Goal: Transaction & Acquisition: Purchase product/service

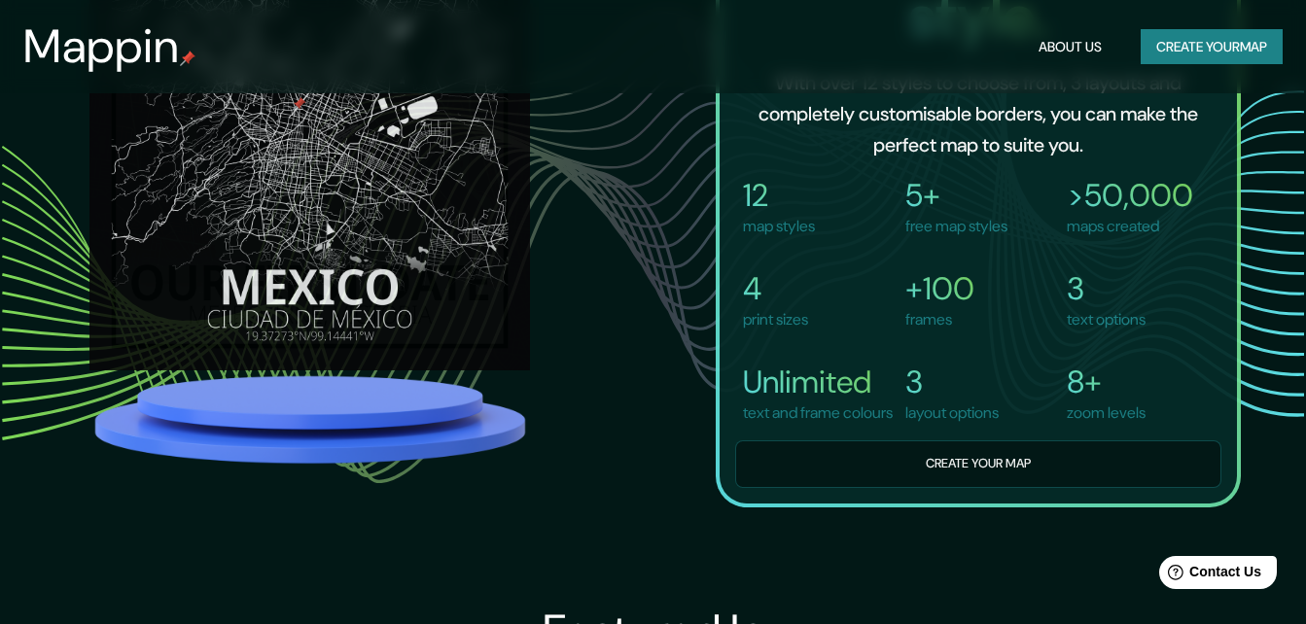
scroll to position [1361, 0]
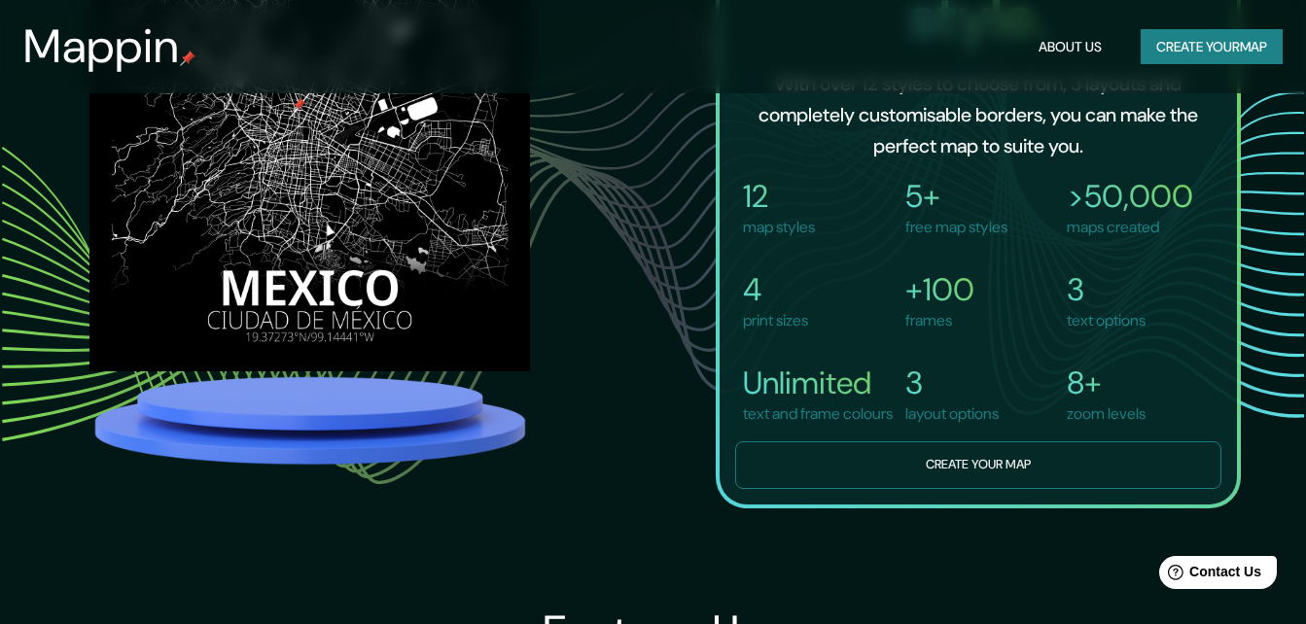
click at [937, 476] on button "Create your map" at bounding box center [978, 466] width 486 height 48
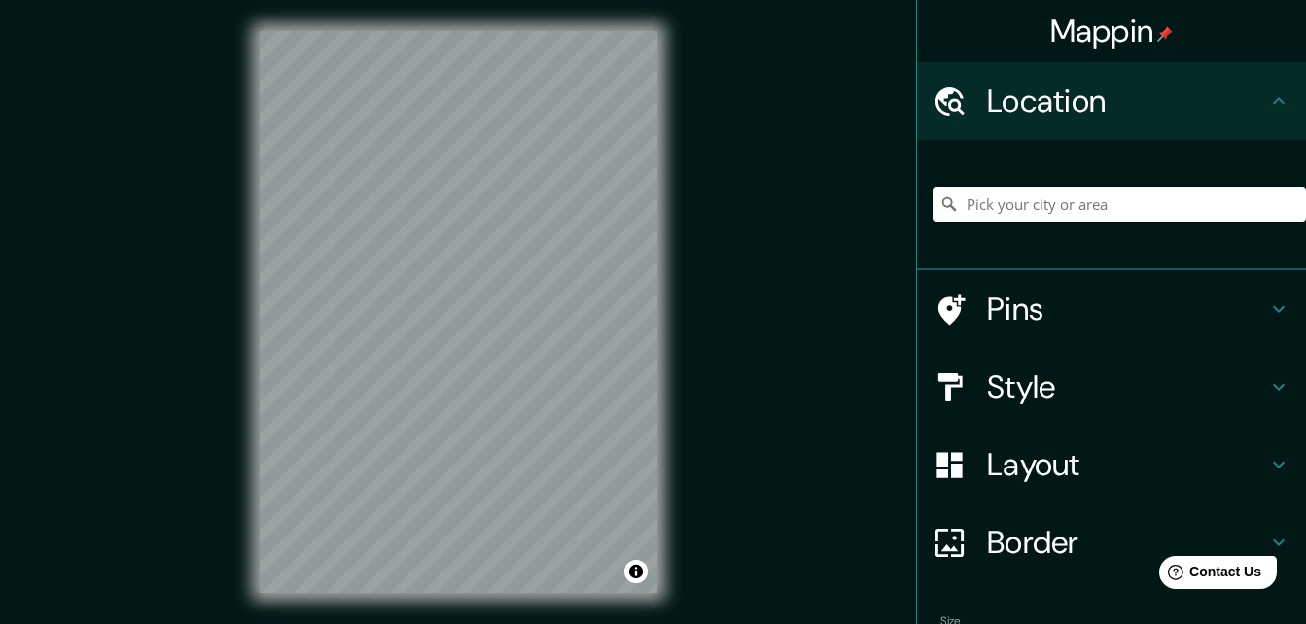
click at [1042, 297] on h4 "Pins" at bounding box center [1127, 309] width 280 height 39
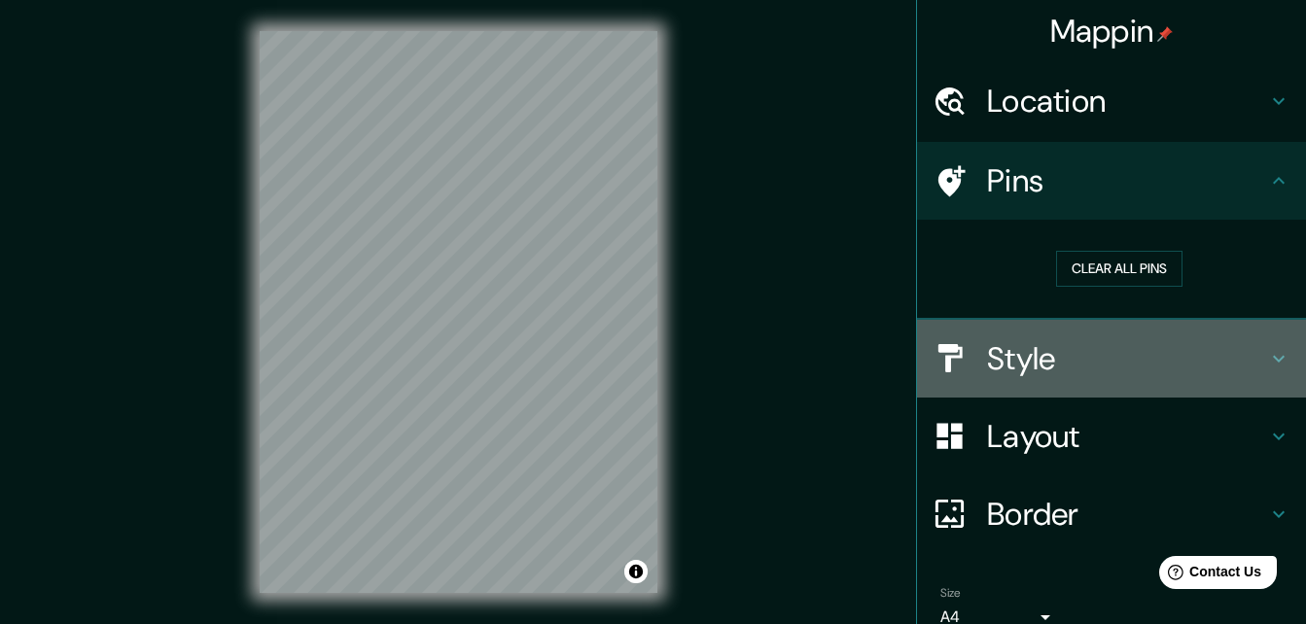
click at [1089, 348] on h4 "Style" at bounding box center [1127, 358] width 280 height 39
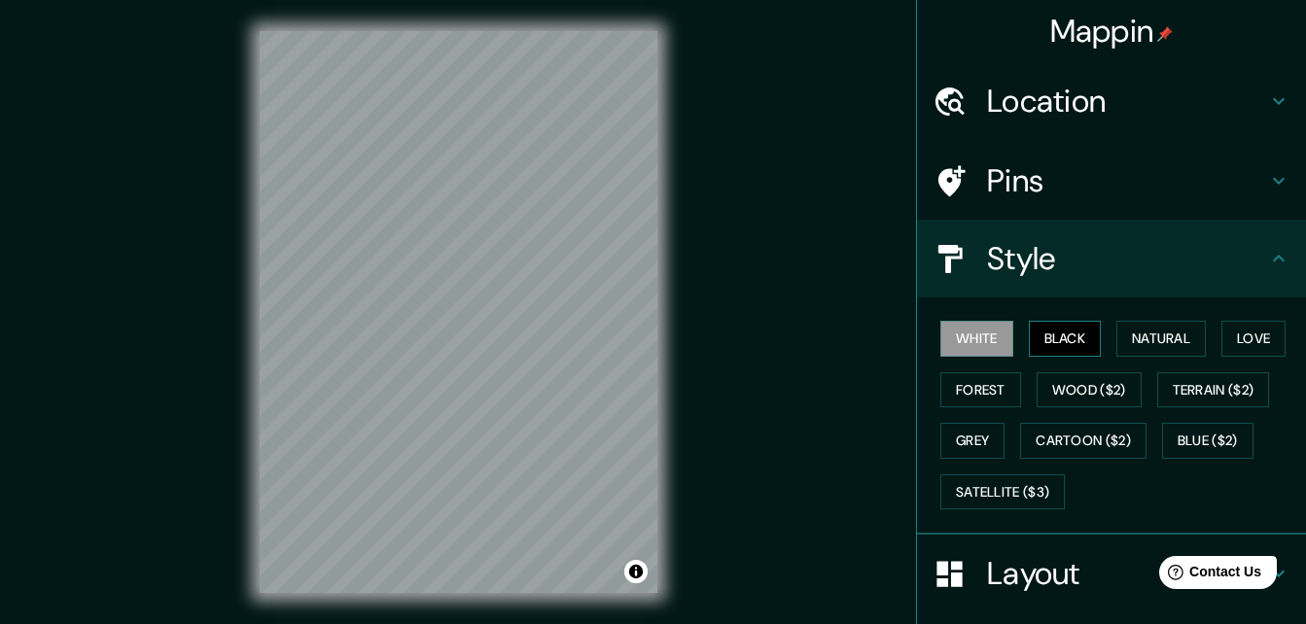
click at [1055, 336] on button "Black" at bounding box center [1065, 339] width 73 height 36
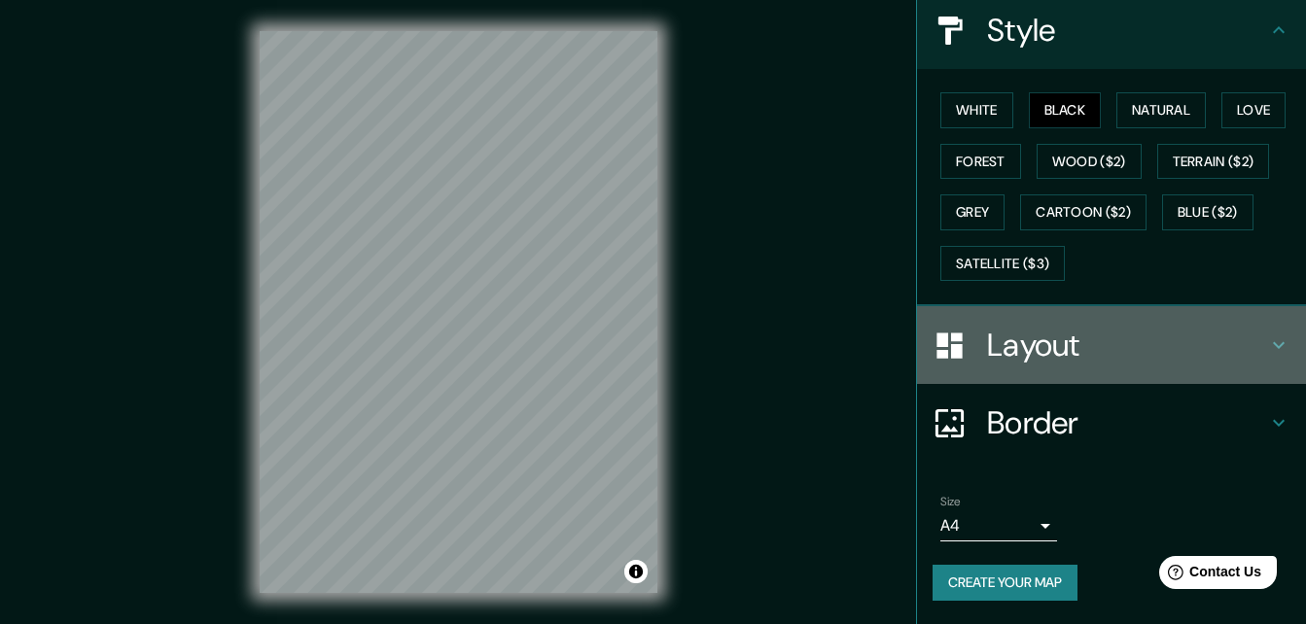
click at [1102, 332] on h4 "Layout" at bounding box center [1127, 345] width 280 height 39
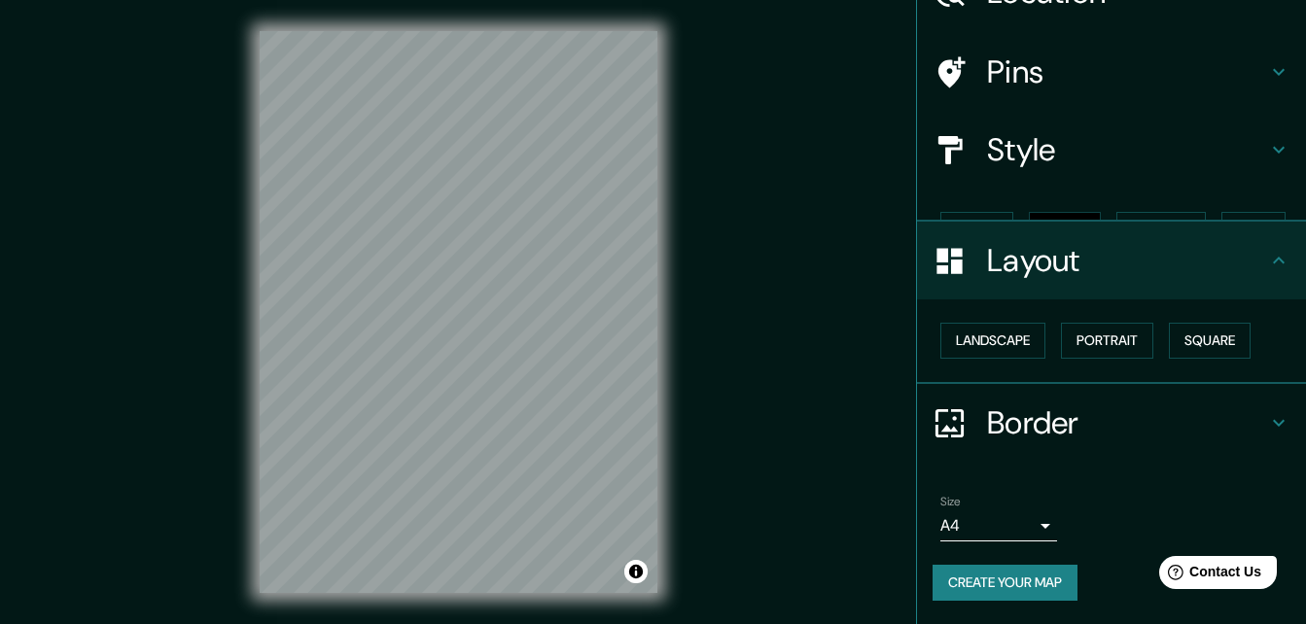
scroll to position [75, 0]
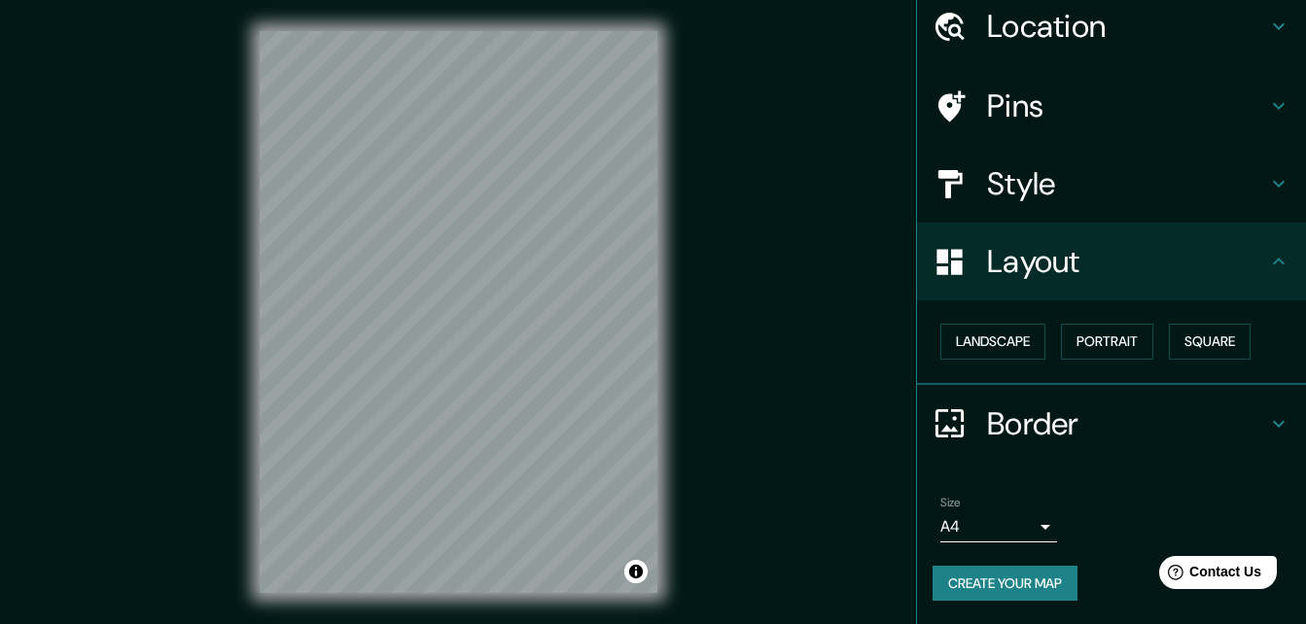
click at [1086, 417] on h4 "Border" at bounding box center [1127, 424] width 280 height 39
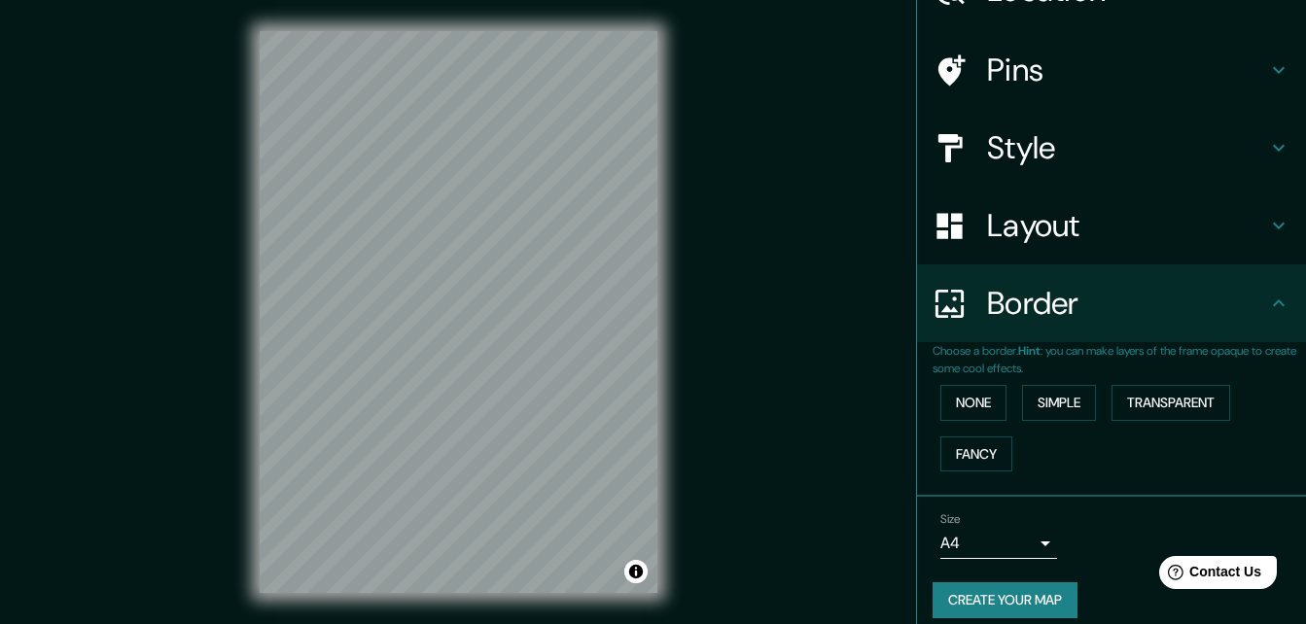
scroll to position [128, 0]
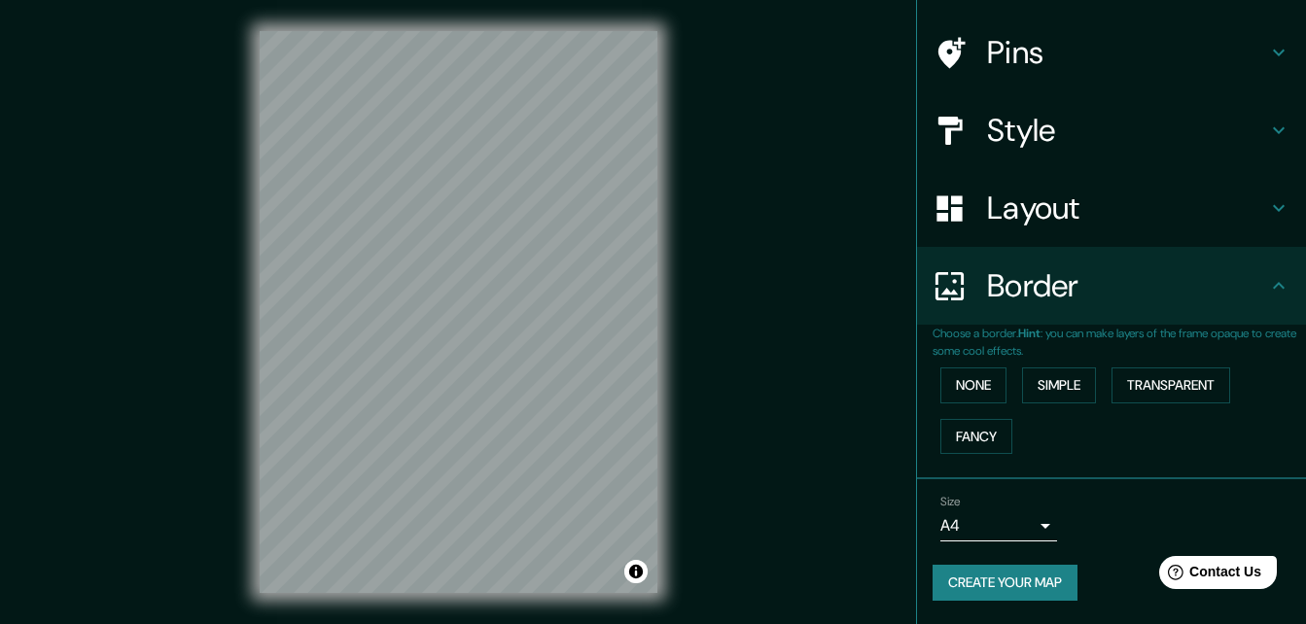
click at [1010, 514] on body "Mappin Location Pins Style Layout Border Choose a border. Hint : you can make l…" at bounding box center [653, 312] width 1306 height 624
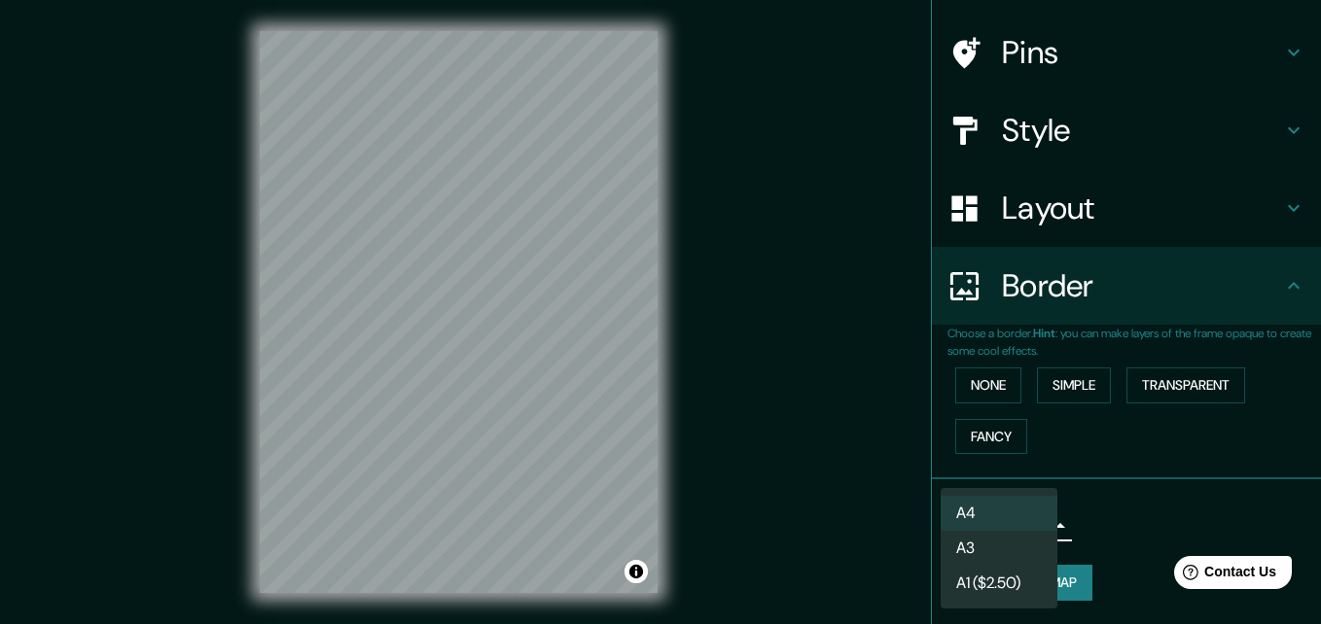
click at [1011, 560] on li "A3" at bounding box center [998, 548] width 117 height 35
type input "a4"
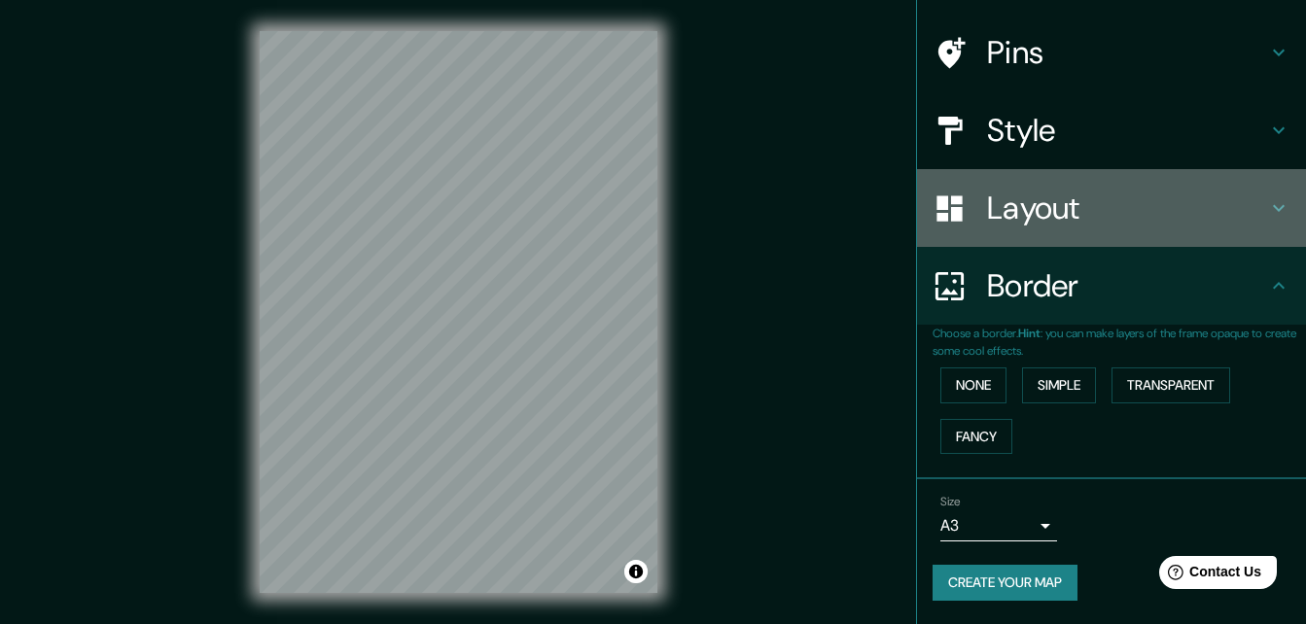
click at [1143, 223] on h4 "Layout" at bounding box center [1127, 208] width 280 height 39
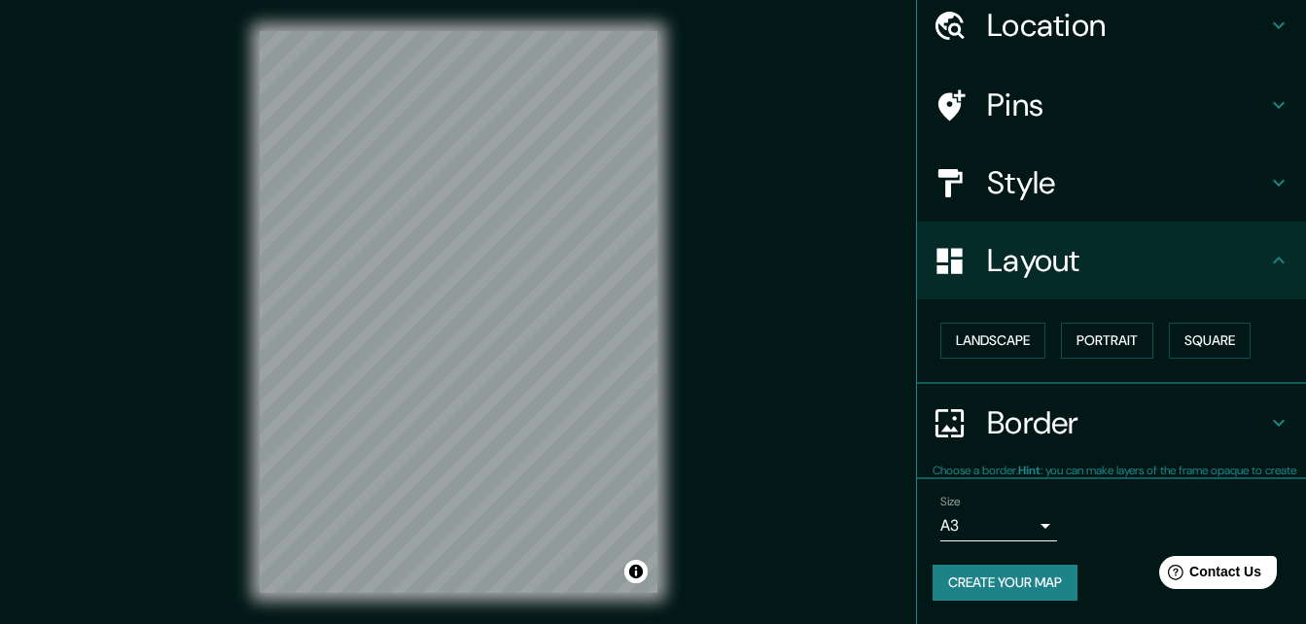
scroll to position [75, 0]
click at [1007, 350] on button "Landscape" at bounding box center [992, 342] width 105 height 36
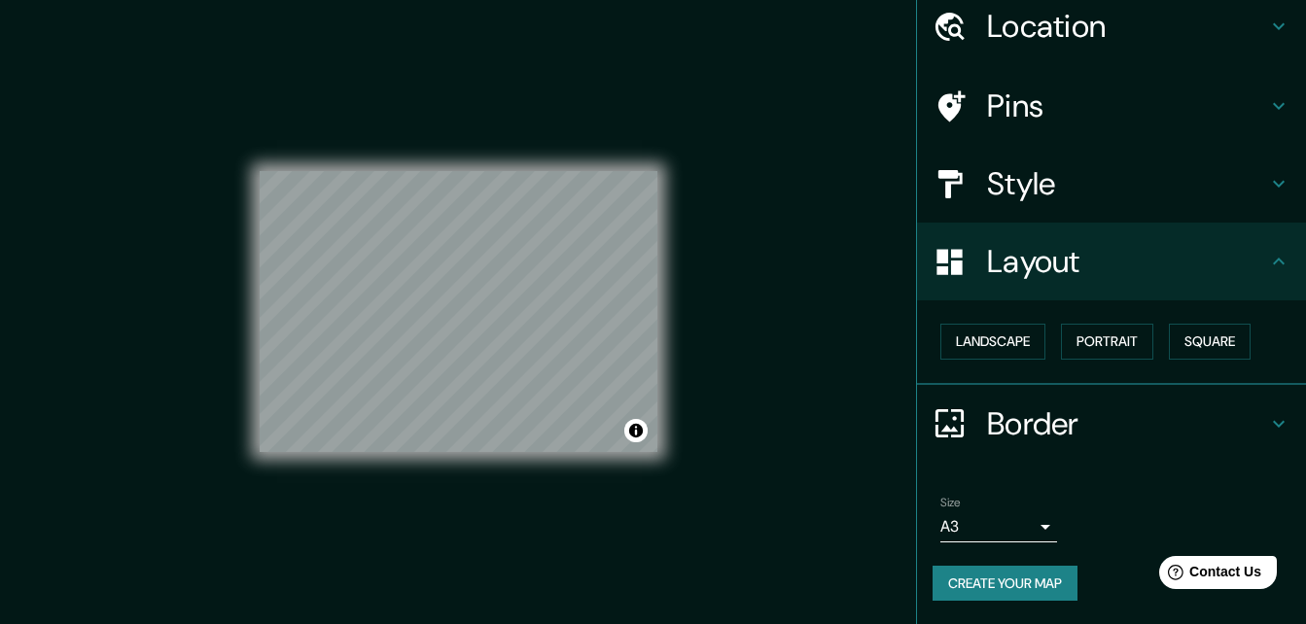
click at [777, 358] on div "Mappin Location Pins Style Layout Landscape Portrait Square Border Choose a bor…" at bounding box center [653, 327] width 1306 height 655
click at [1101, 341] on button "Portrait" at bounding box center [1107, 342] width 92 height 36
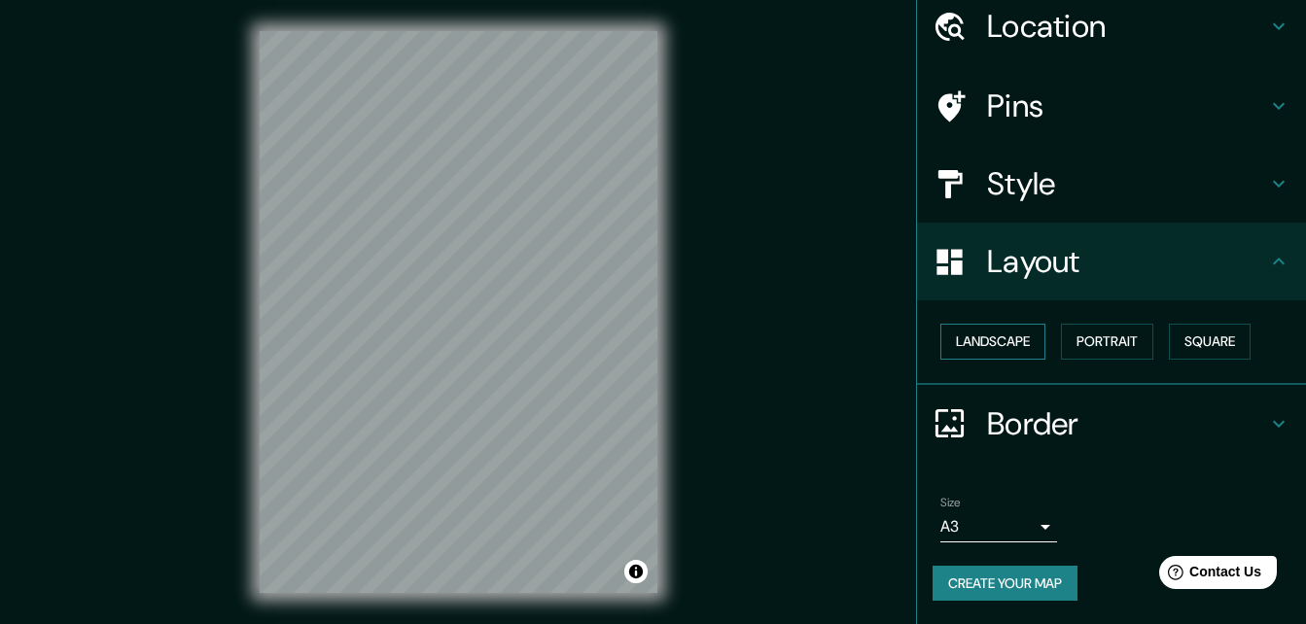
click at [981, 335] on button "Landscape" at bounding box center [992, 342] width 105 height 36
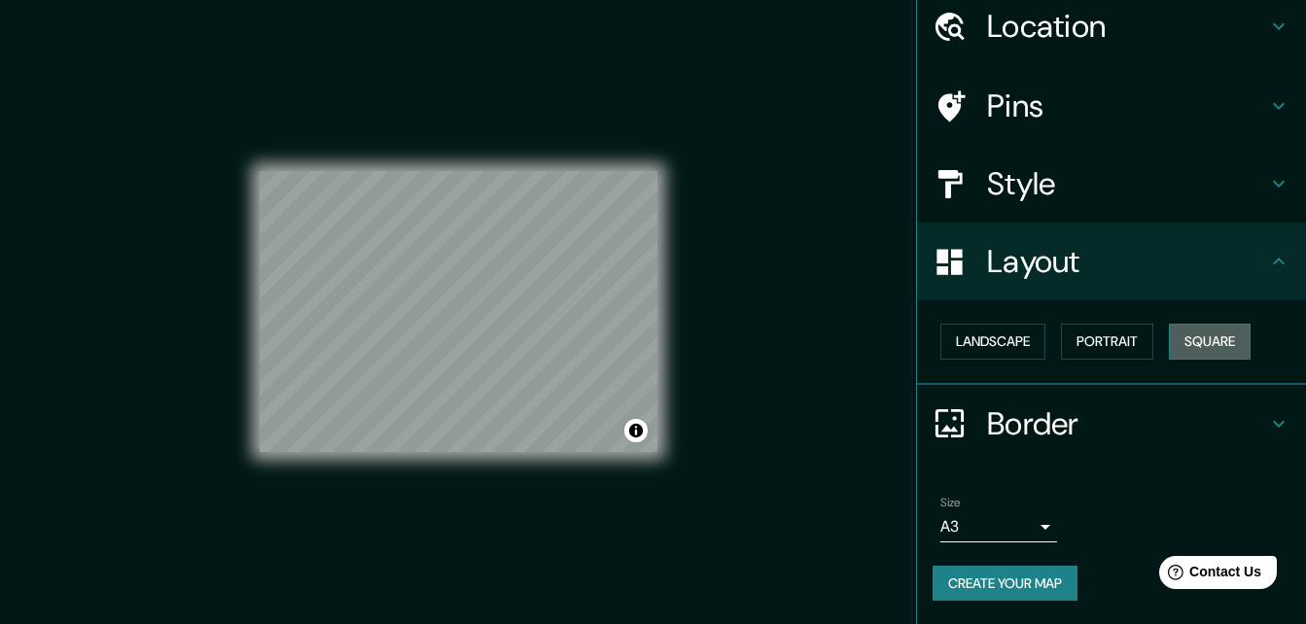
click at [1209, 328] on button "Square" at bounding box center [1210, 342] width 82 height 36
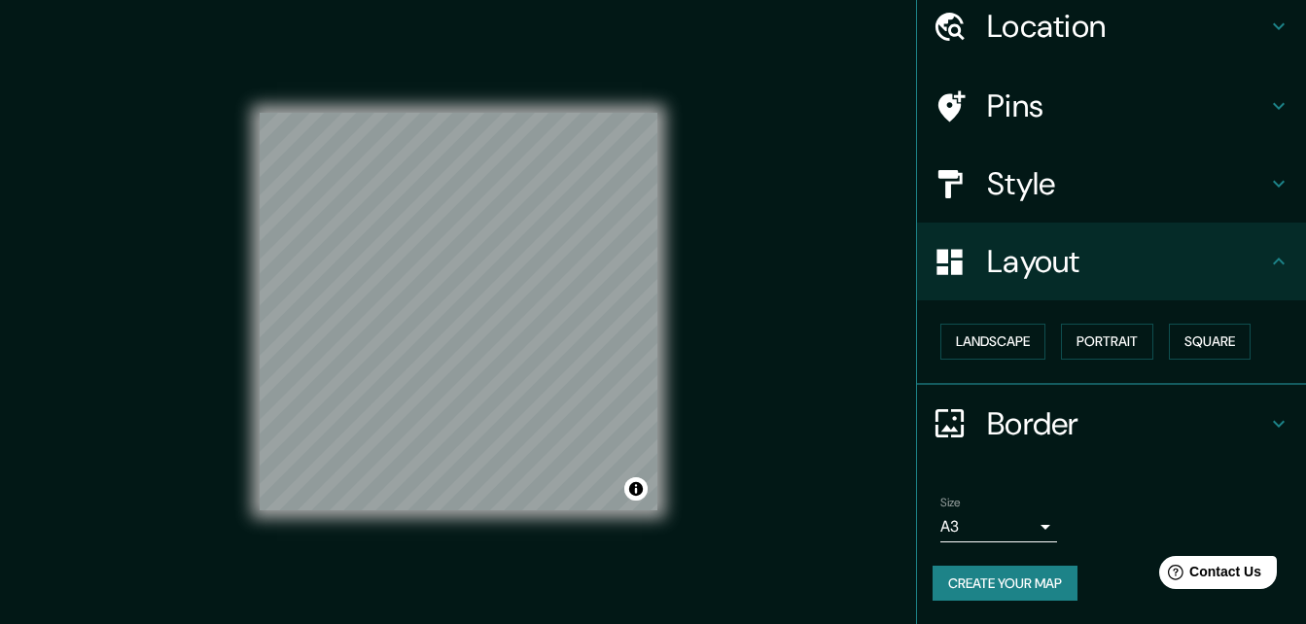
click at [1147, 340] on div "Landscape [GEOGRAPHIC_DATA]" at bounding box center [1119, 342] width 373 height 52
drag, startPoint x: 1141, startPoint y: 348, endPoint x: 1131, endPoint y: 343, distance: 10.9
click at [1140, 349] on button "Portrait" at bounding box center [1107, 342] width 92 height 36
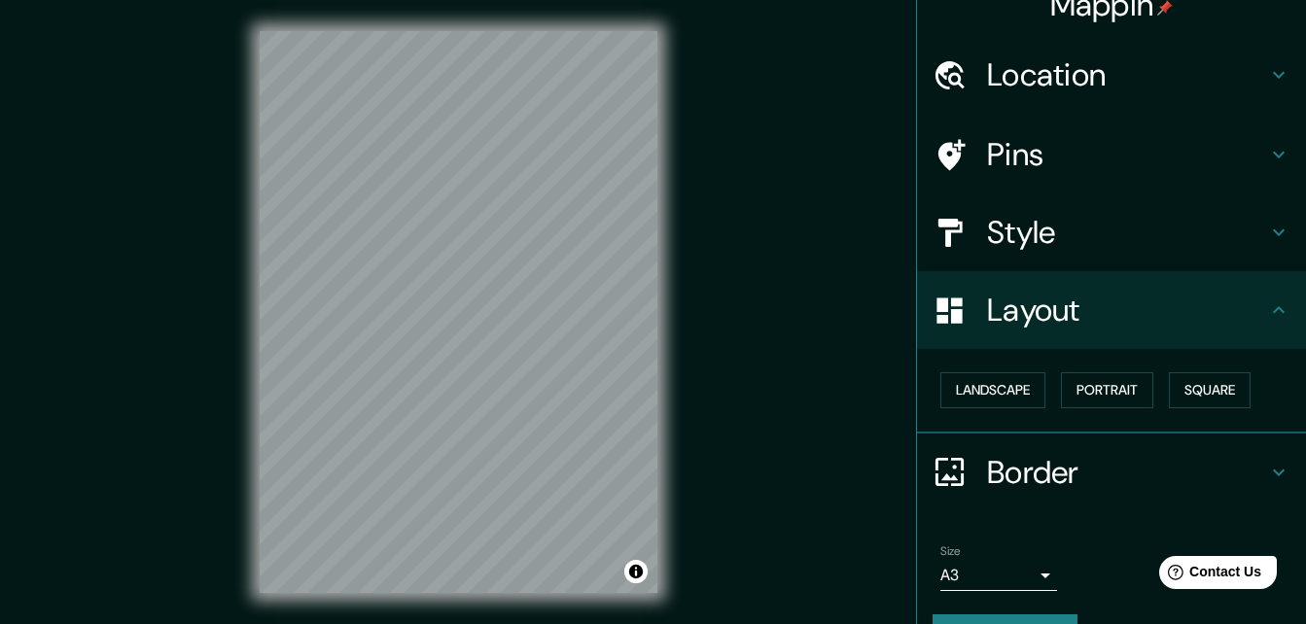
scroll to position [0, 0]
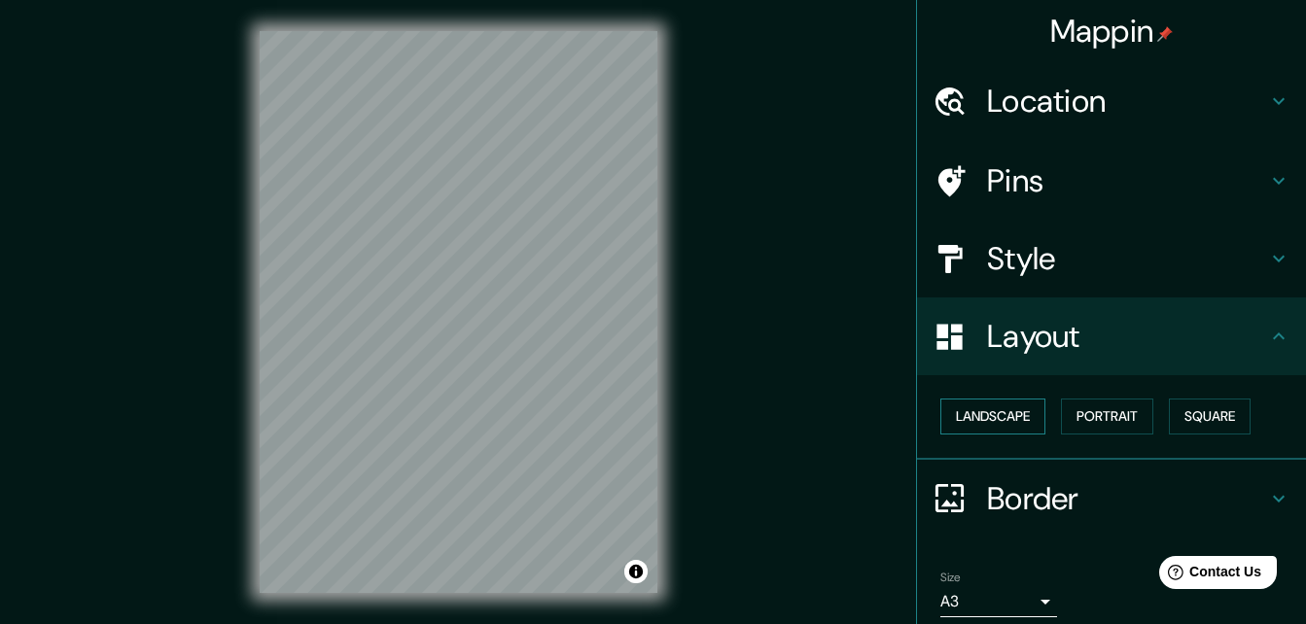
click at [991, 417] on button "Landscape" at bounding box center [992, 417] width 105 height 36
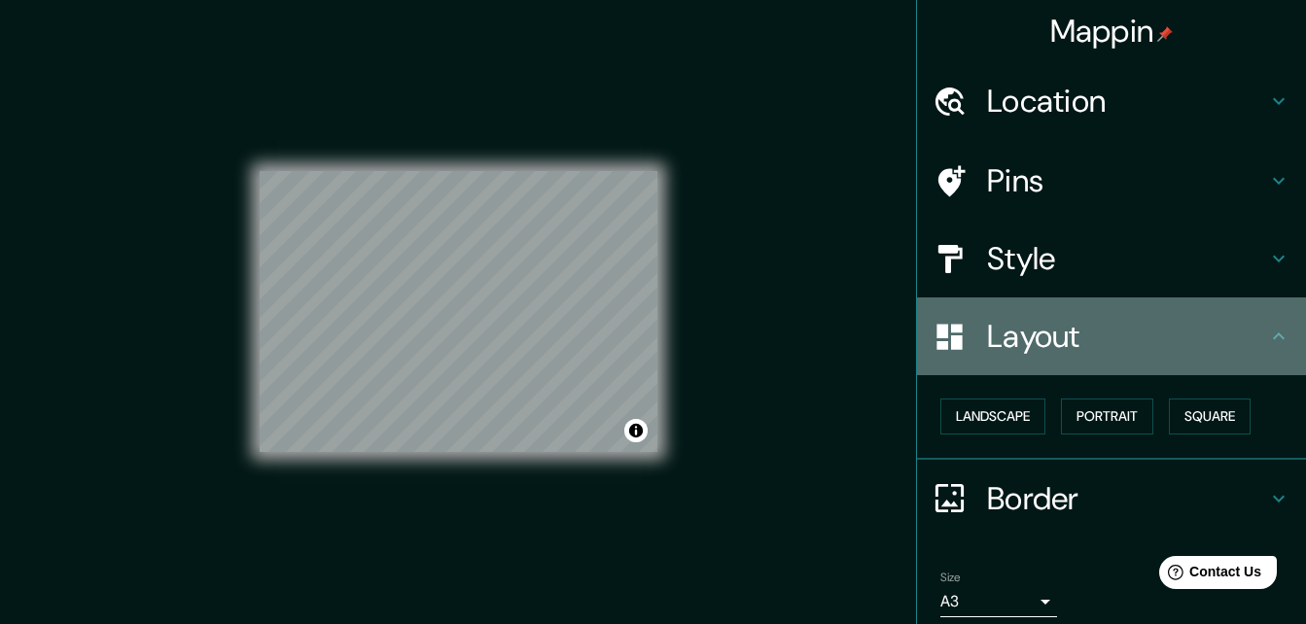
click at [1244, 334] on h4 "Layout" at bounding box center [1127, 336] width 280 height 39
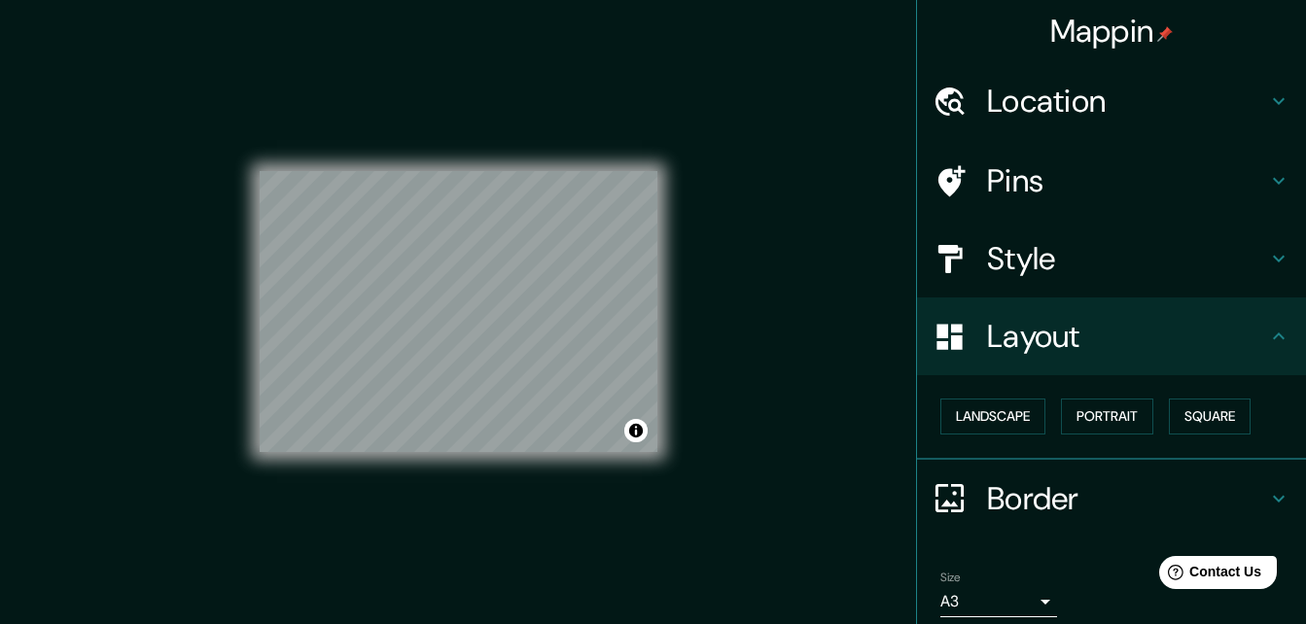
click at [1267, 491] on icon at bounding box center [1278, 498] width 23 height 23
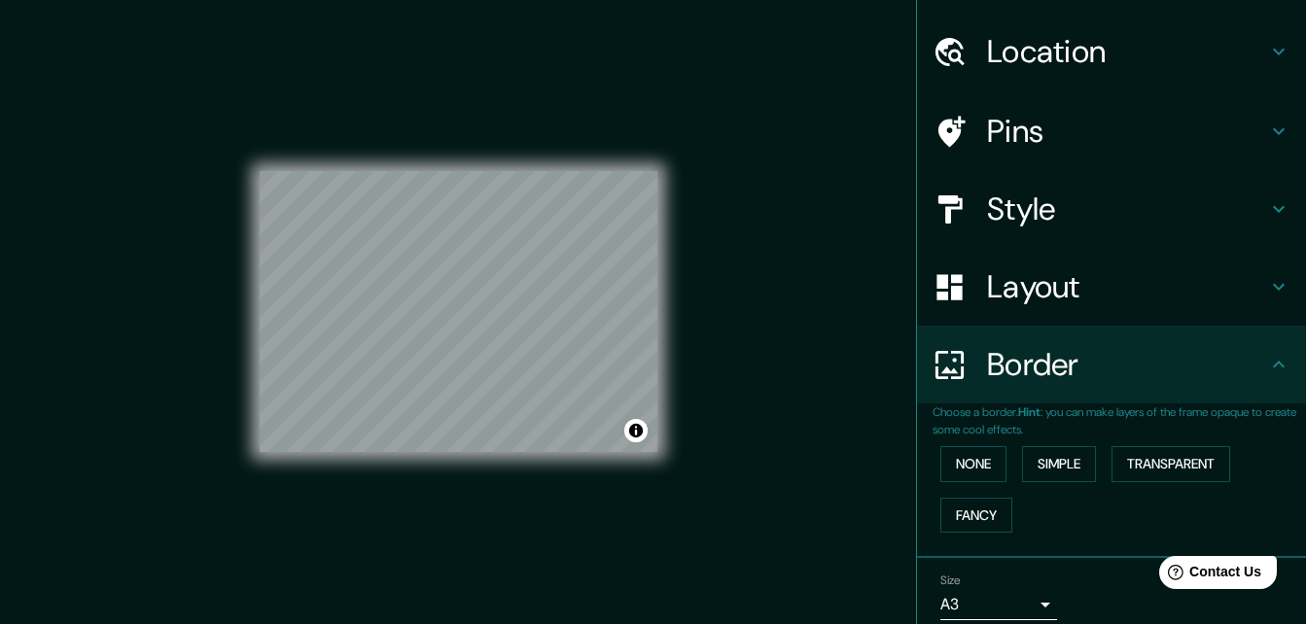
scroll to position [97, 0]
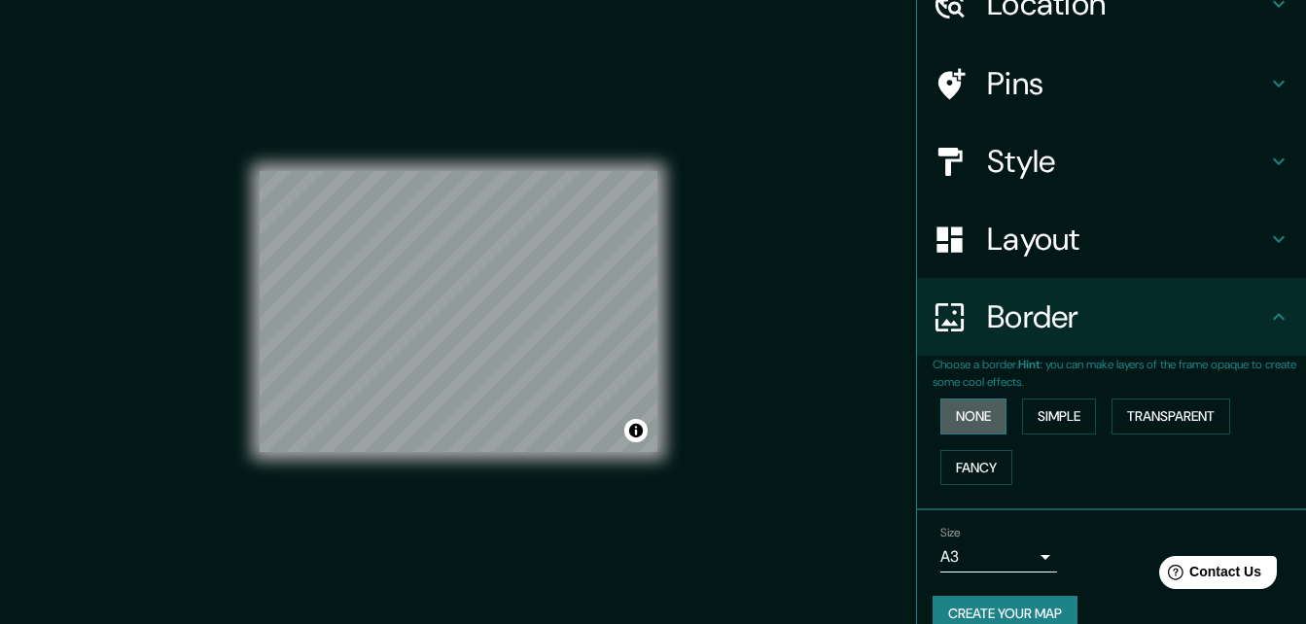
click at [956, 416] on button "None" at bounding box center [973, 417] width 66 height 36
click at [1201, 401] on button "Transparent" at bounding box center [1171, 417] width 119 height 36
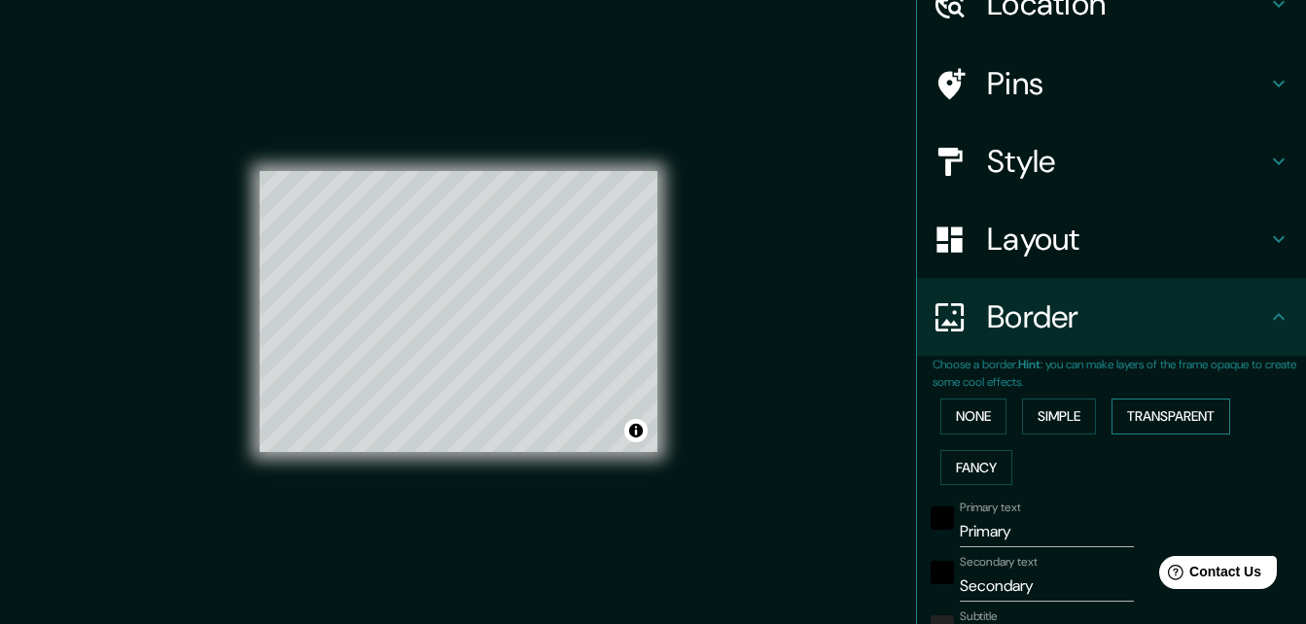
click at [1204, 419] on button "Transparent" at bounding box center [1171, 417] width 119 height 36
type input "196"
type input "33"
click at [1079, 431] on button "Simple" at bounding box center [1059, 417] width 74 height 36
click at [991, 485] on div "None Simple Transparent Fancy" at bounding box center [1119, 442] width 373 height 102
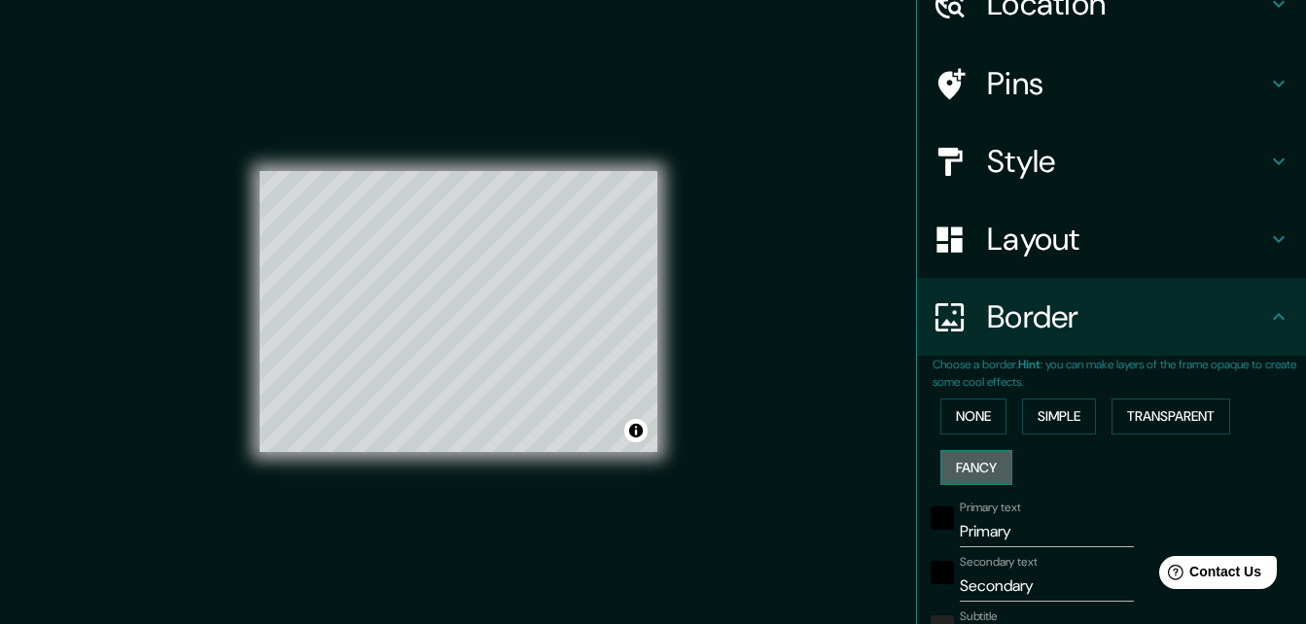
click at [985, 473] on button "Fancy" at bounding box center [976, 468] width 72 height 36
click at [1121, 422] on button "Transparent" at bounding box center [1171, 417] width 119 height 36
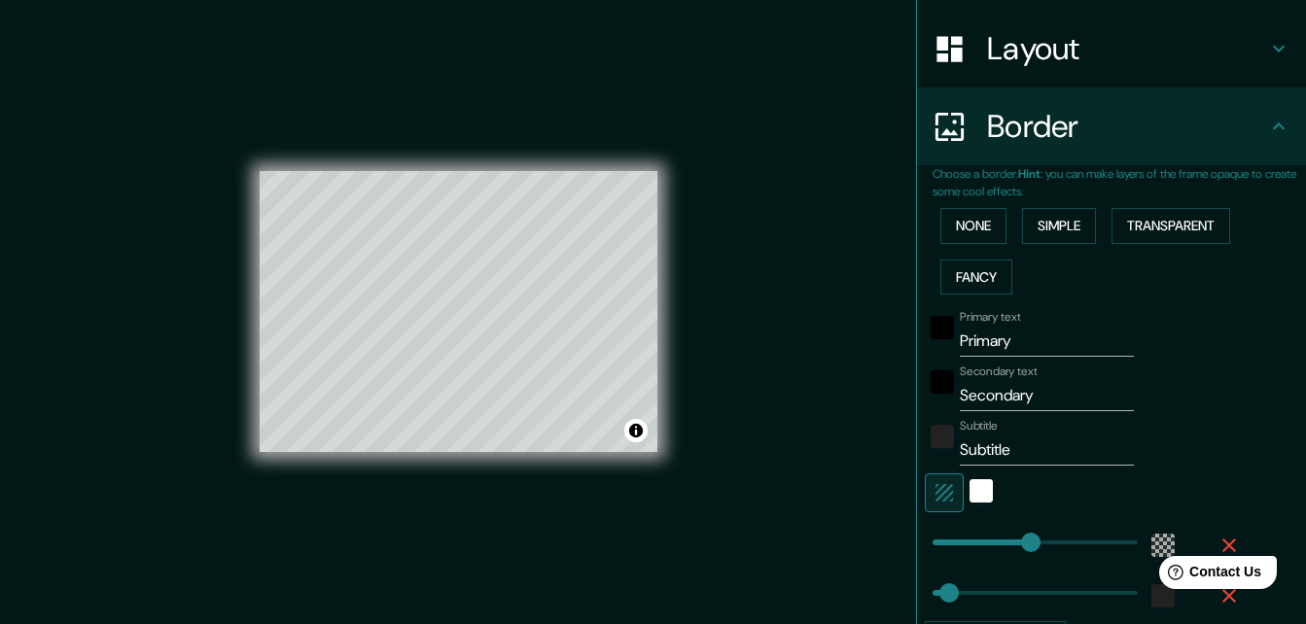
scroll to position [389, 0]
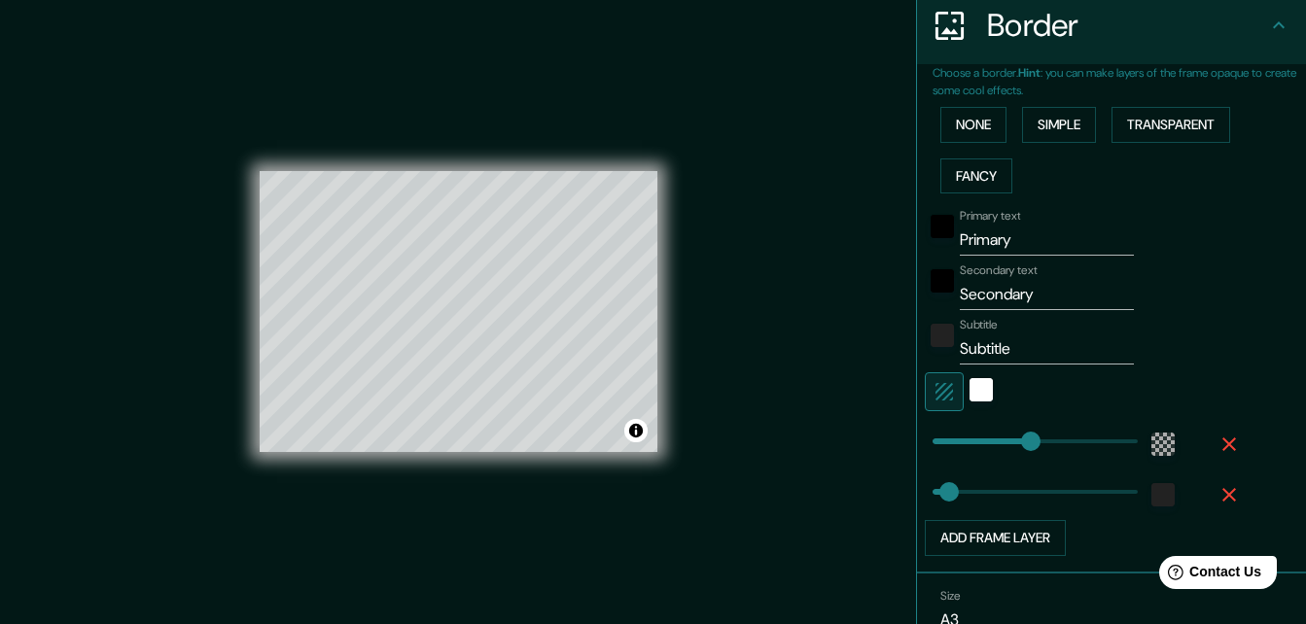
type input "196"
click at [1218, 433] on icon "button" at bounding box center [1229, 444] width 23 height 23
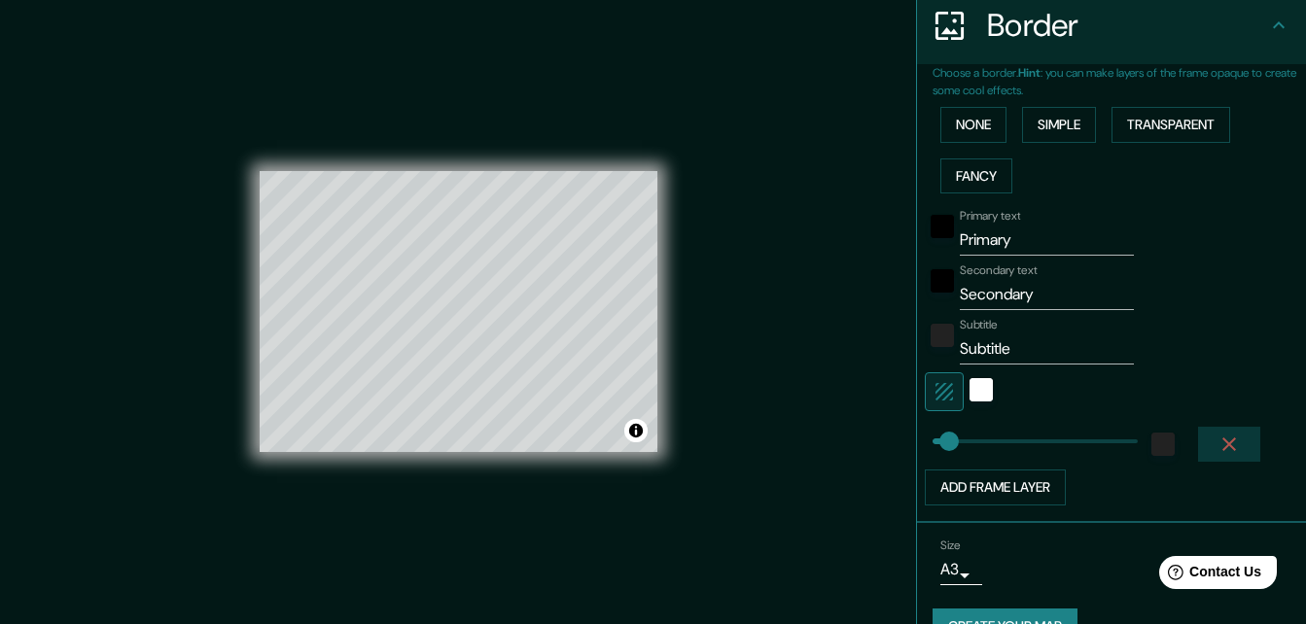
click at [1218, 446] on icon "button" at bounding box center [1229, 444] width 23 height 23
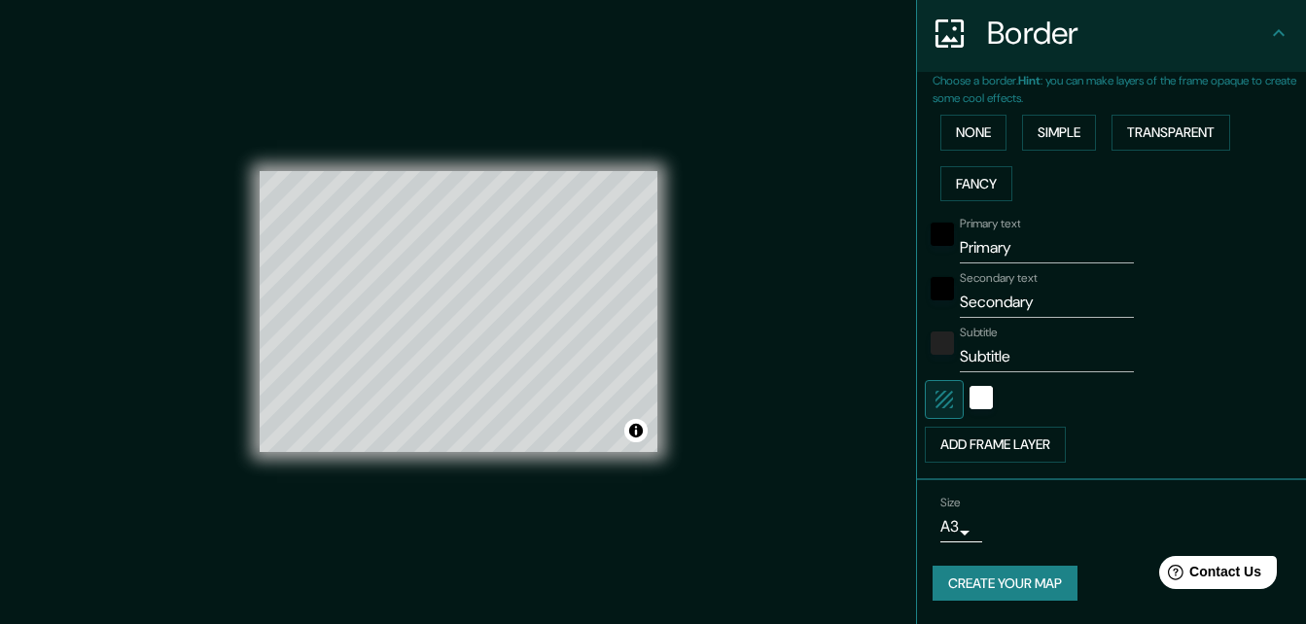
click at [937, 397] on icon "button" at bounding box center [944, 399] width 23 height 23
click at [942, 406] on button "button" at bounding box center [944, 399] width 39 height 39
click at [947, 406] on button "button" at bounding box center [944, 399] width 39 height 39
click at [971, 151] on div "None Simple Transparent Fancy" at bounding box center [1119, 158] width 373 height 102
click at [971, 146] on button "None" at bounding box center [973, 133] width 66 height 36
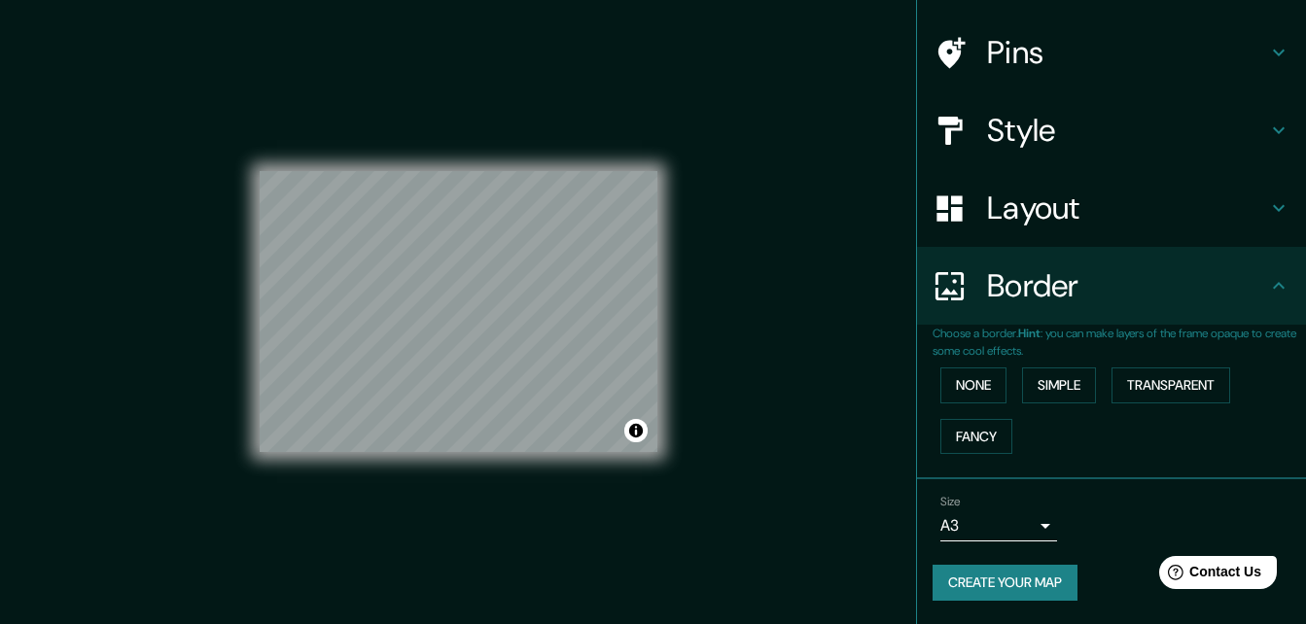
scroll to position [128, 0]
click at [1216, 299] on h4 "Border" at bounding box center [1127, 285] width 280 height 39
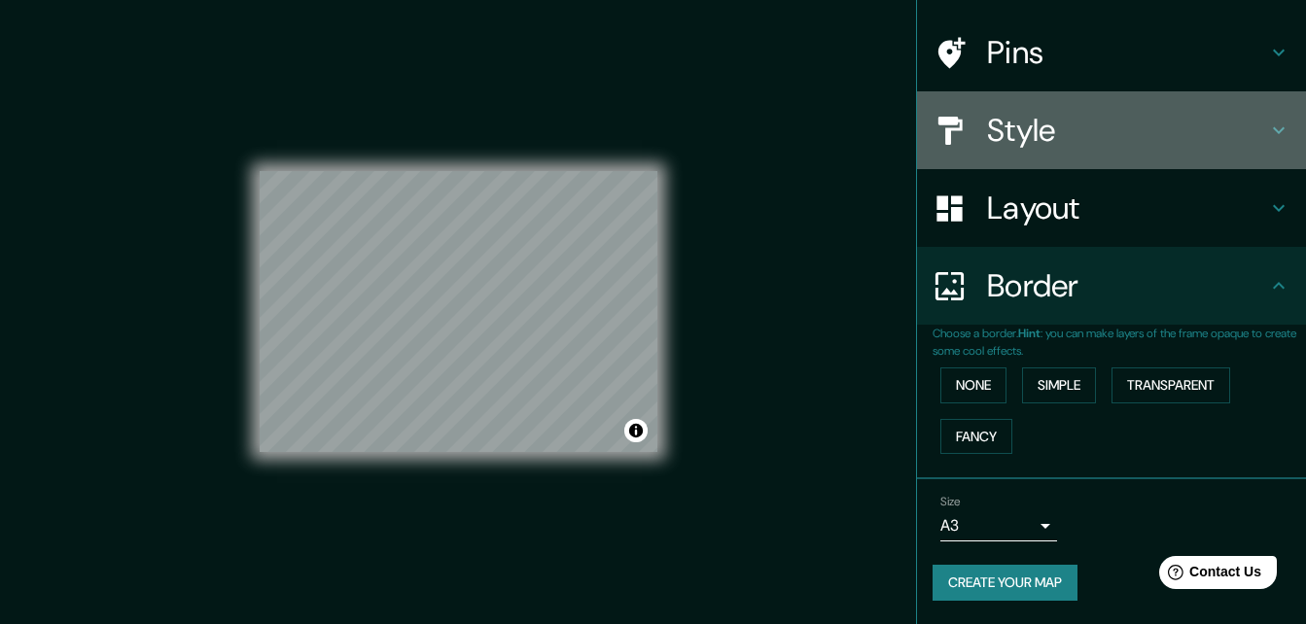
click at [1161, 110] on div "Style" at bounding box center [1111, 130] width 389 height 78
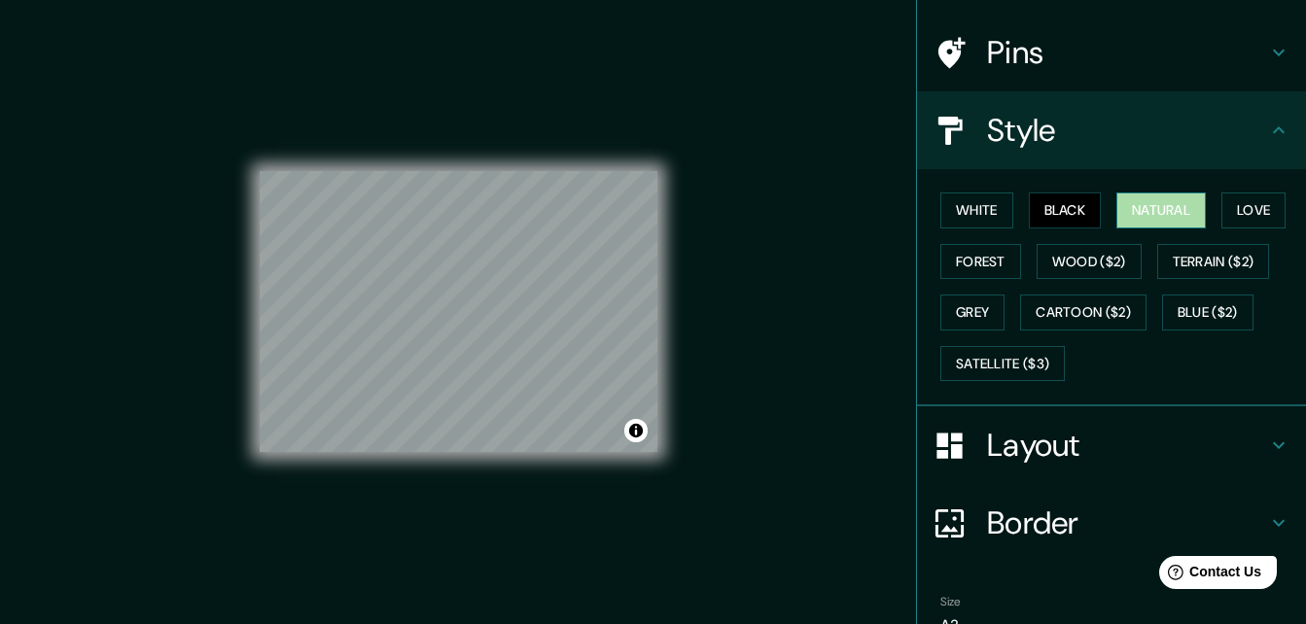
click at [1169, 215] on button "Natural" at bounding box center [1160, 211] width 89 height 36
click at [1248, 200] on button "Love" at bounding box center [1253, 211] width 64 height 36
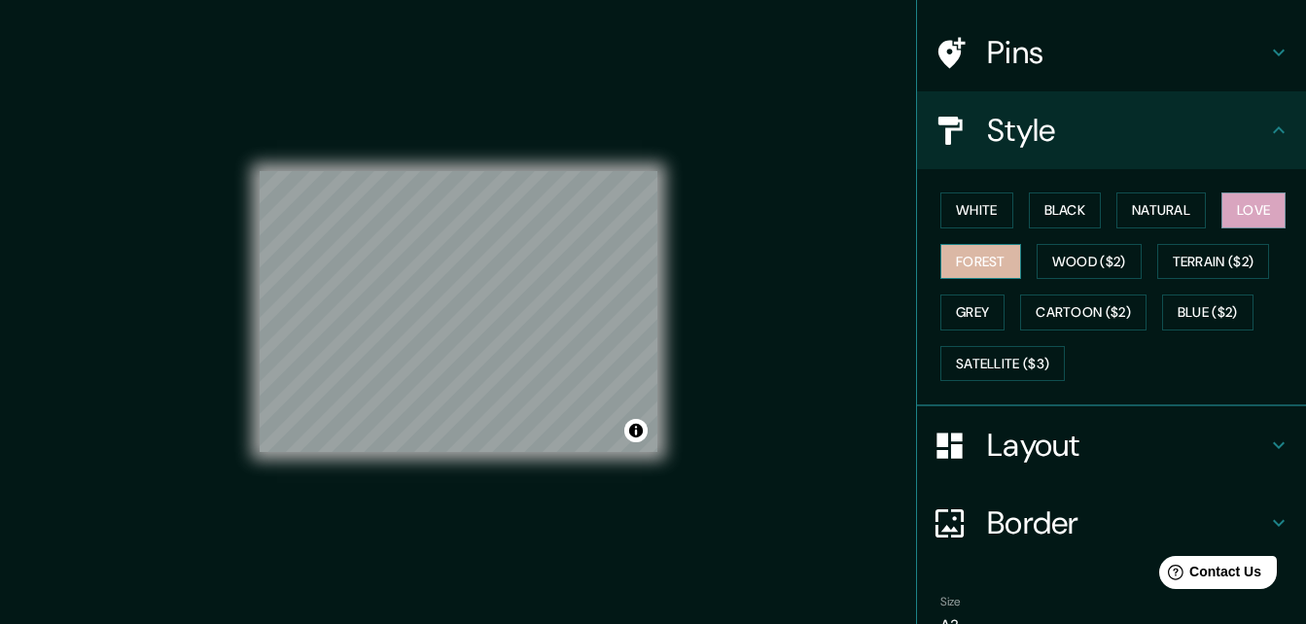
click at [970, 264] on button "Forest" at bounding box center [980, 262] width 81 height 36
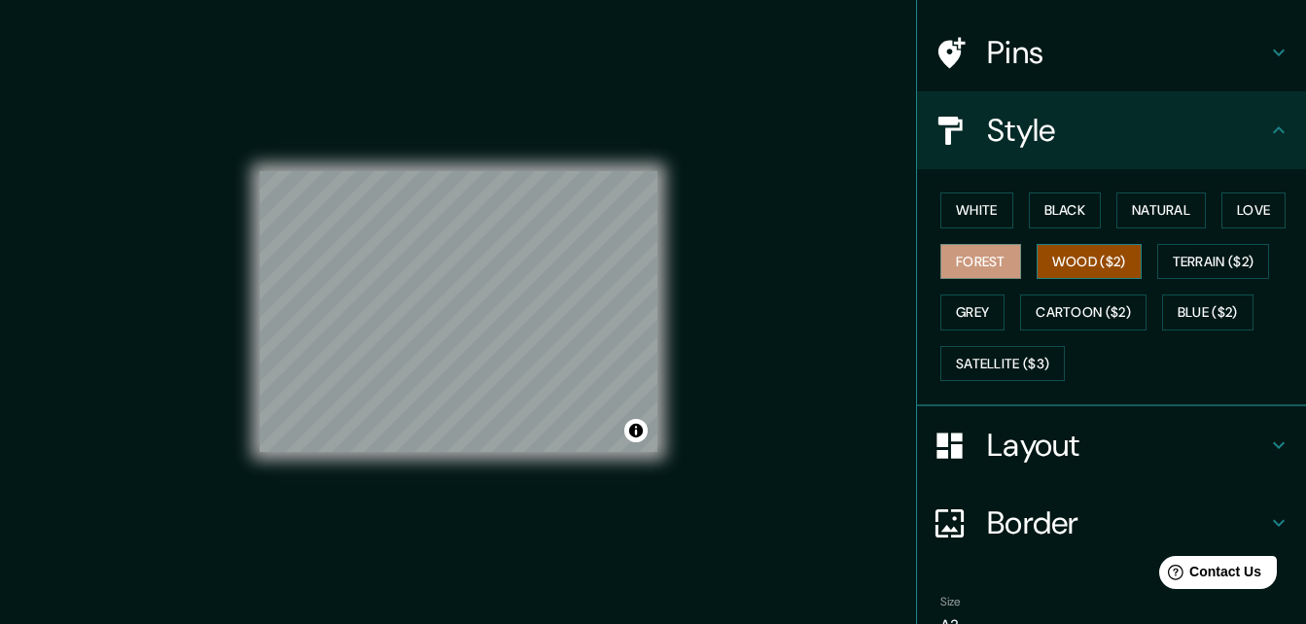
click at [1102, 251] on button "Wood ($2)" at bounding box center [1089, 262] width 105 height 36
click at [1212, 257] on button "Terrain ($2)" at bounding box center [1213, 262] width 113 height 36
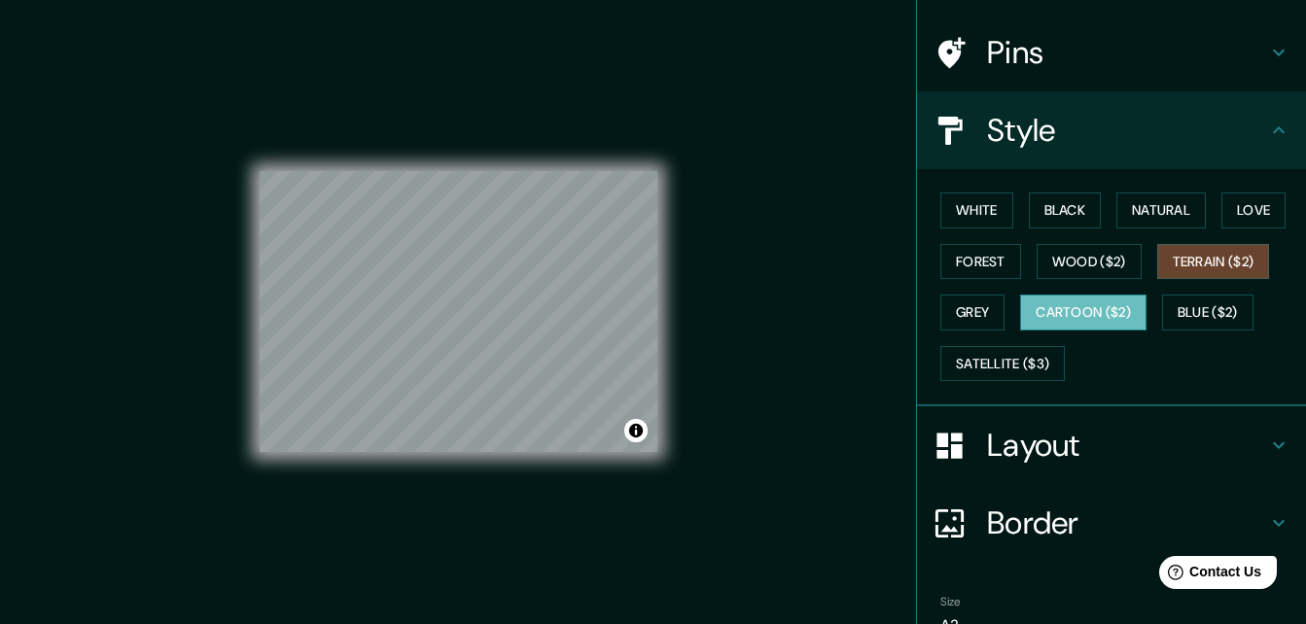
click at [1064, 300] on button "Cartoon ($2)" at bounding box center [1083, 313] width 126 height 36
click at [961, 317] on button "Grey" at bounding box center [972, 313] width 64 height 36
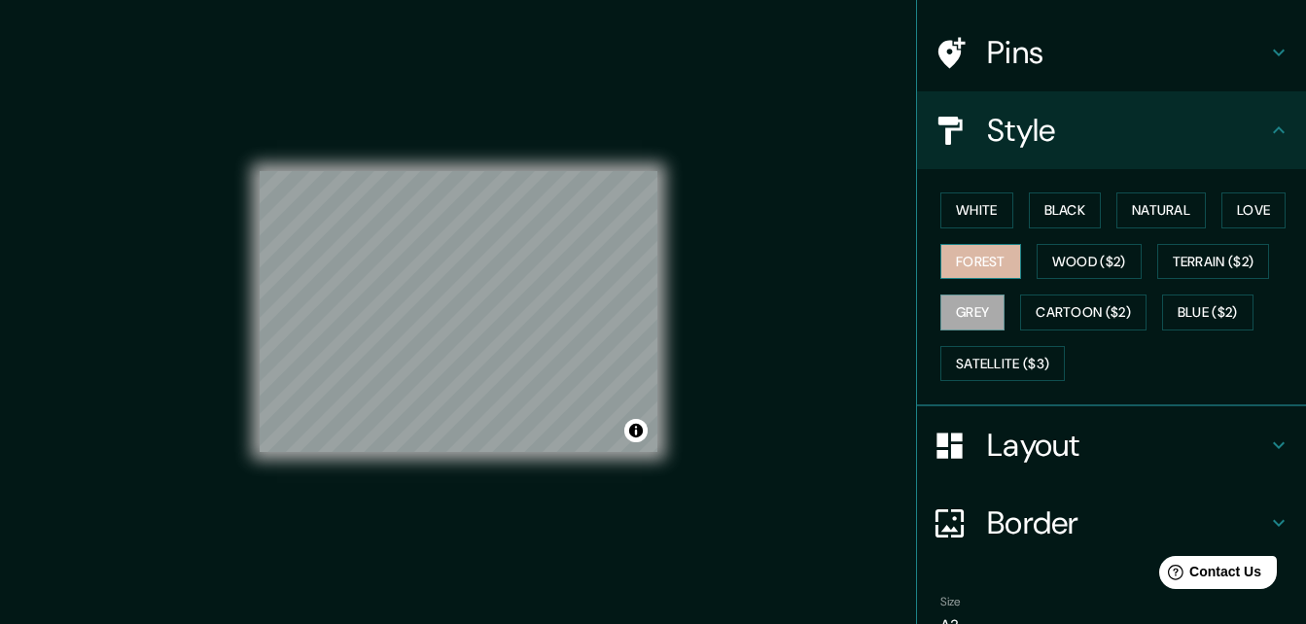
click at [958, 265] on button "Forest" at bounding box center [980, 262] width 81 height 36
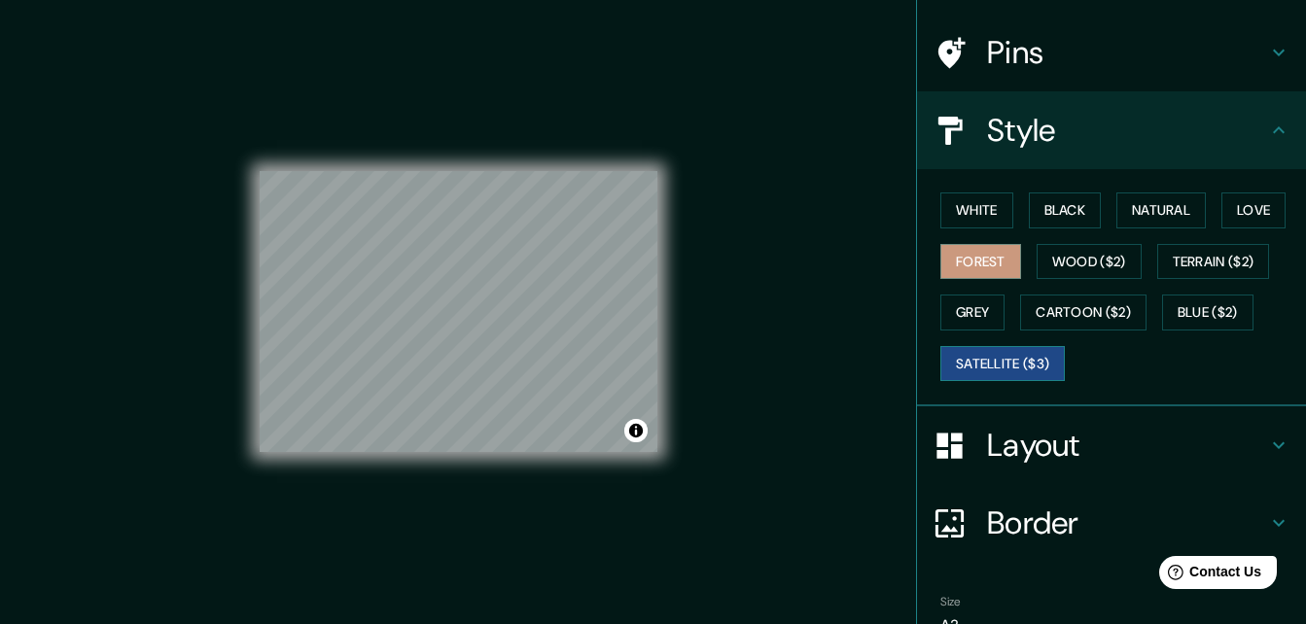
click at [1006, 361] on button "Satellite ($3)" at bounding box center [1002, 364] width 124 height 36
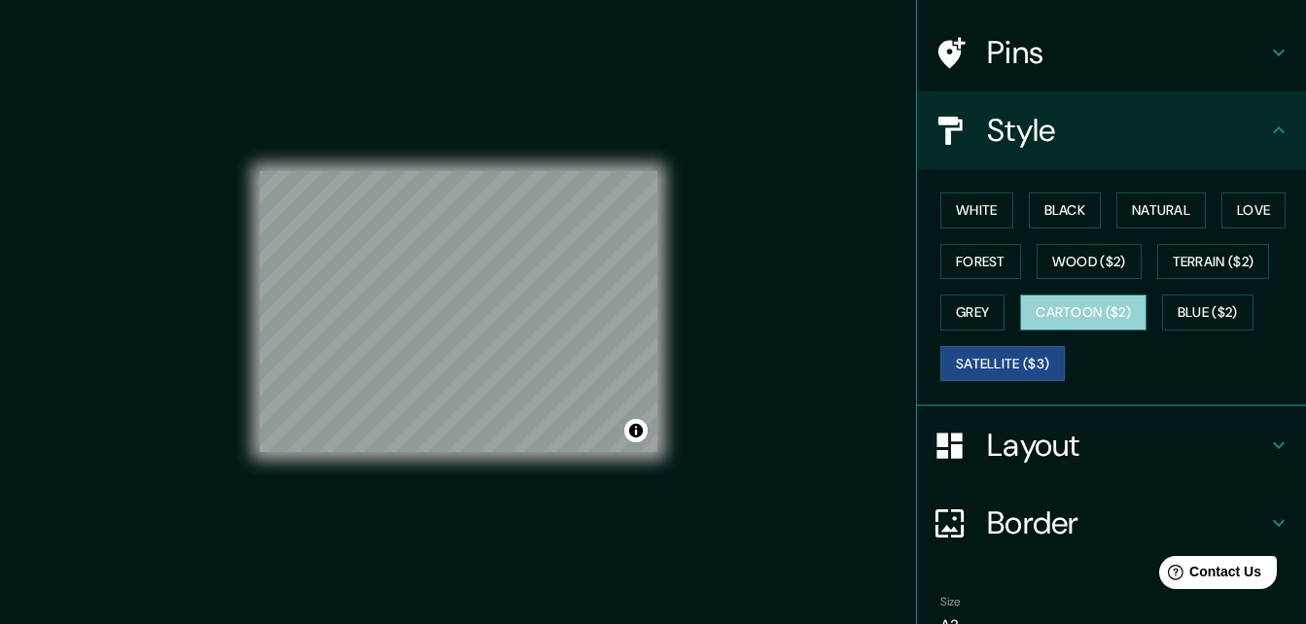
drag, startPoint x: 1082, startPoint y: 309, endPoint x: 1113, endPoint y: 309, distance: 30.1
click at [1080, 309] on button "Cartoon ($2)" at bounding box center [1083, 313] width 126 height 36
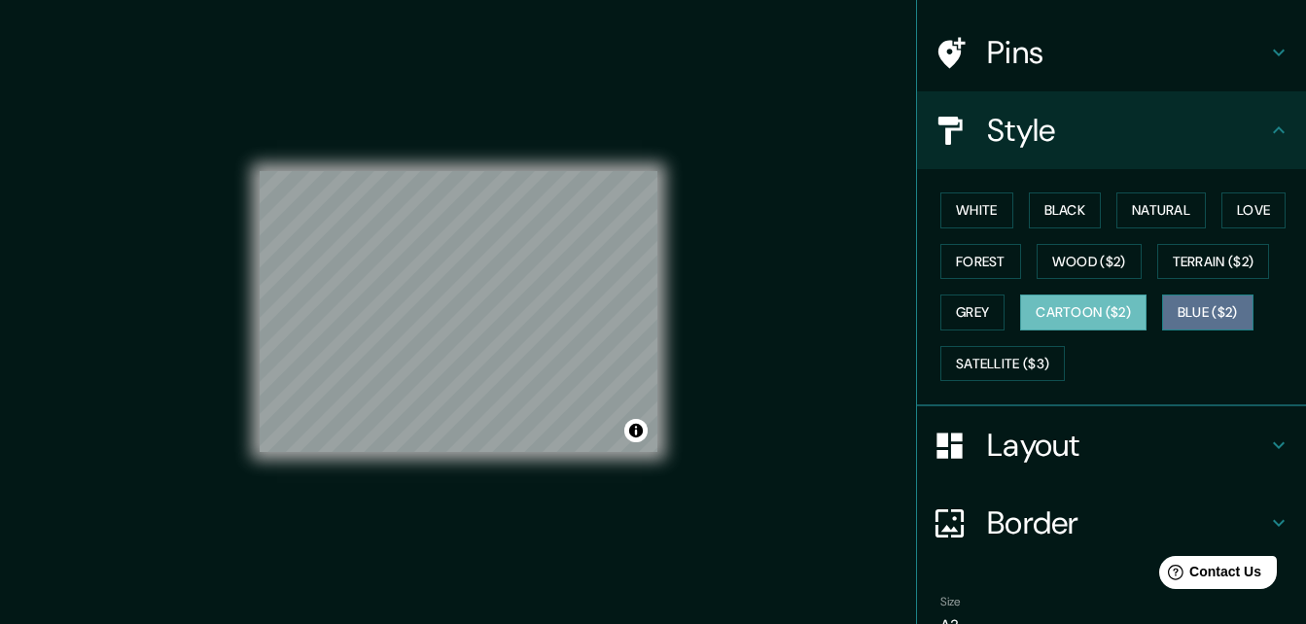
click at [1226, 306] on button "Blue ($2)" at bounding box center [1207, 313] width 91 height 36
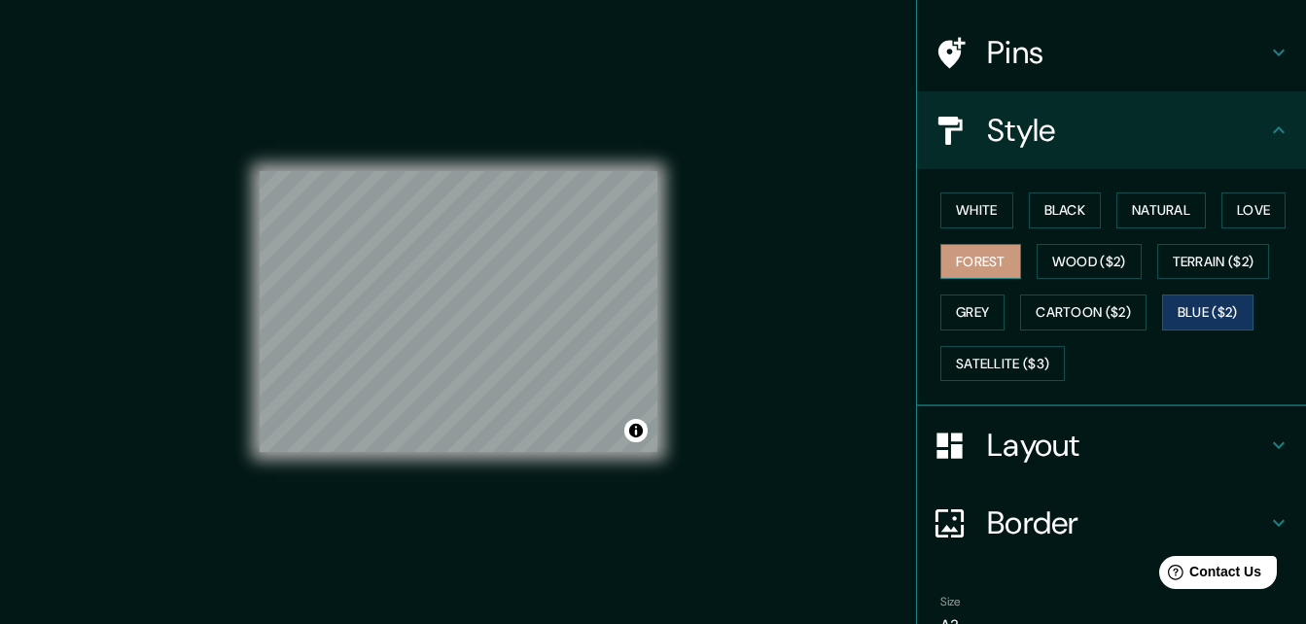
click at [970, 261] on button "Forest" at bounding box center [980, 262] width 81 height 36
click at [1113, 269] on button "Wood ($2)" at bounding box center [1089, 262] width 105 height 36
